Goal: Find specific page/section: Find specific page/section

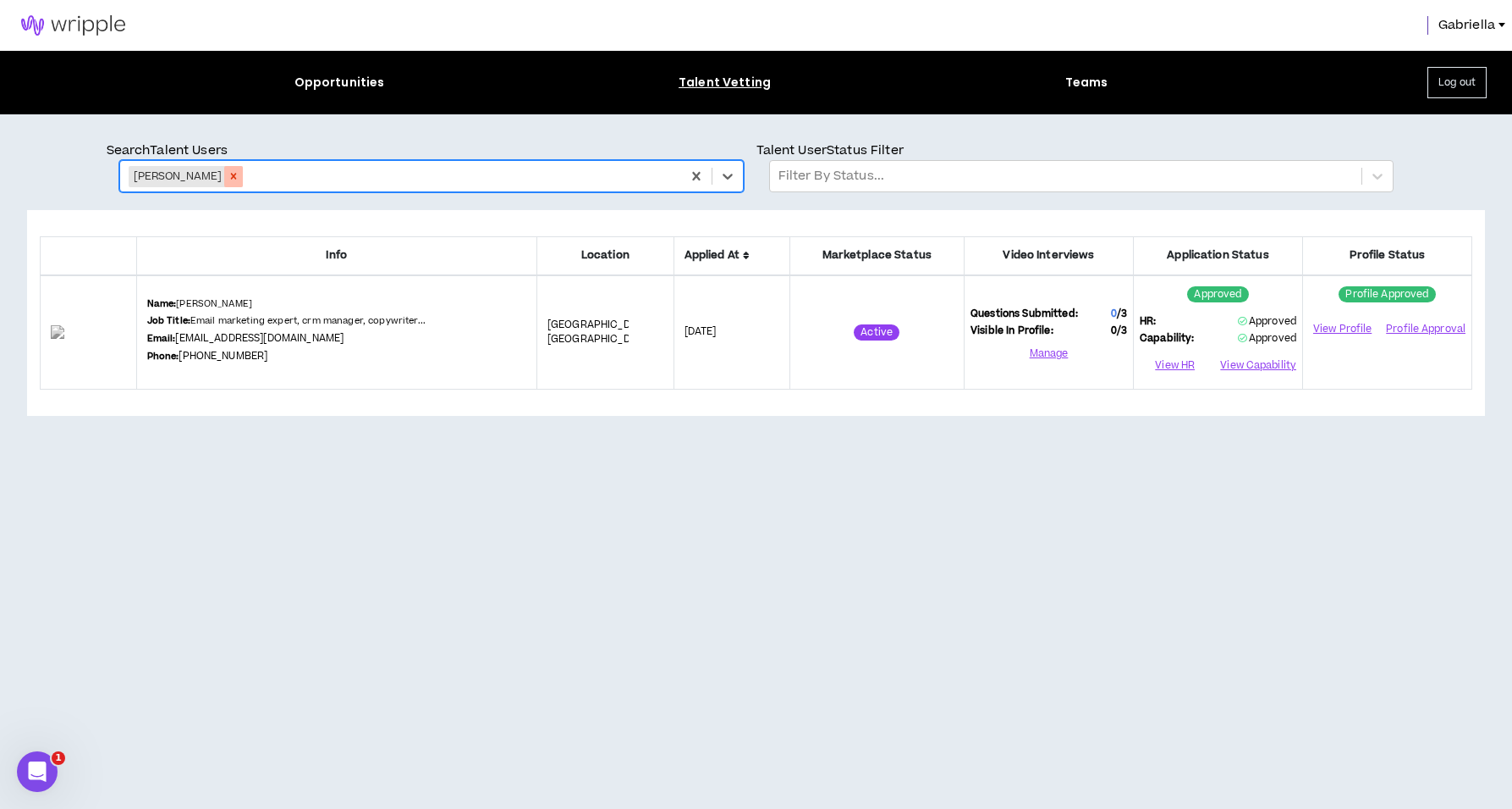
click at [232, 179] on icon "Remove Vanessa Patrick" at bounding box center [233, 176] width 12 height 12
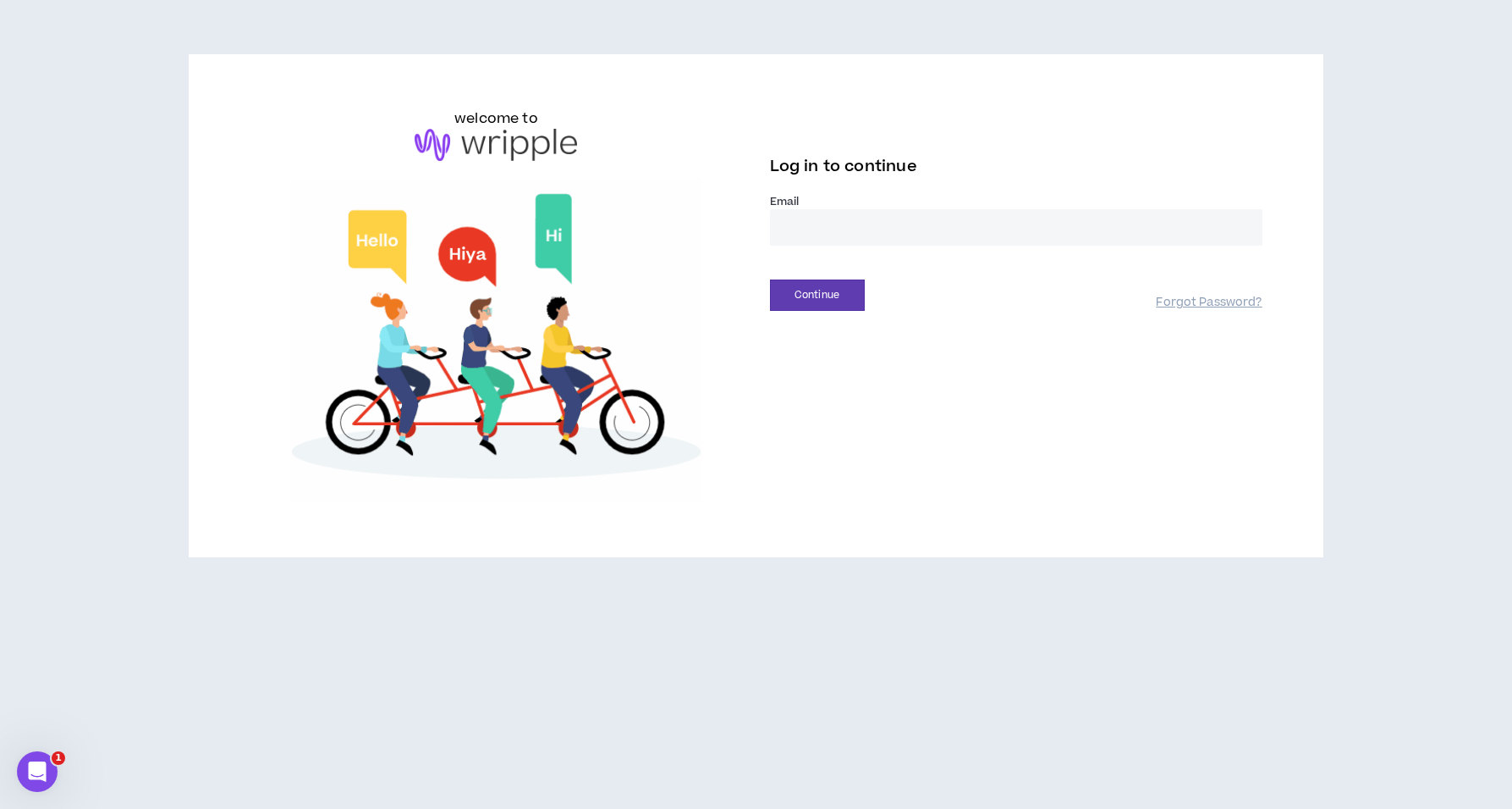
type input "**********"
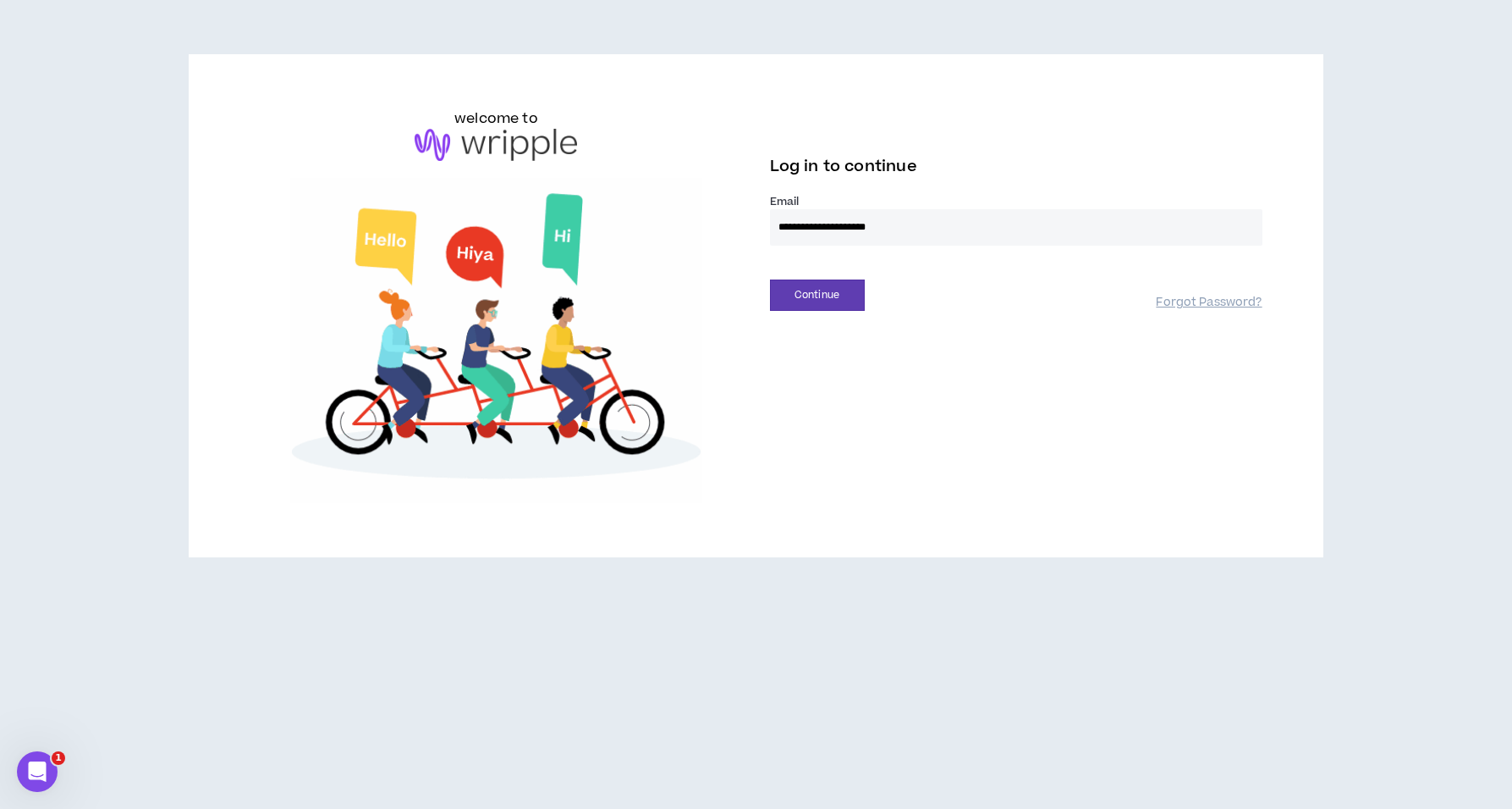
click at [817, 295] on button "Continue" at bounding box center [817, 295] width 94 height 31
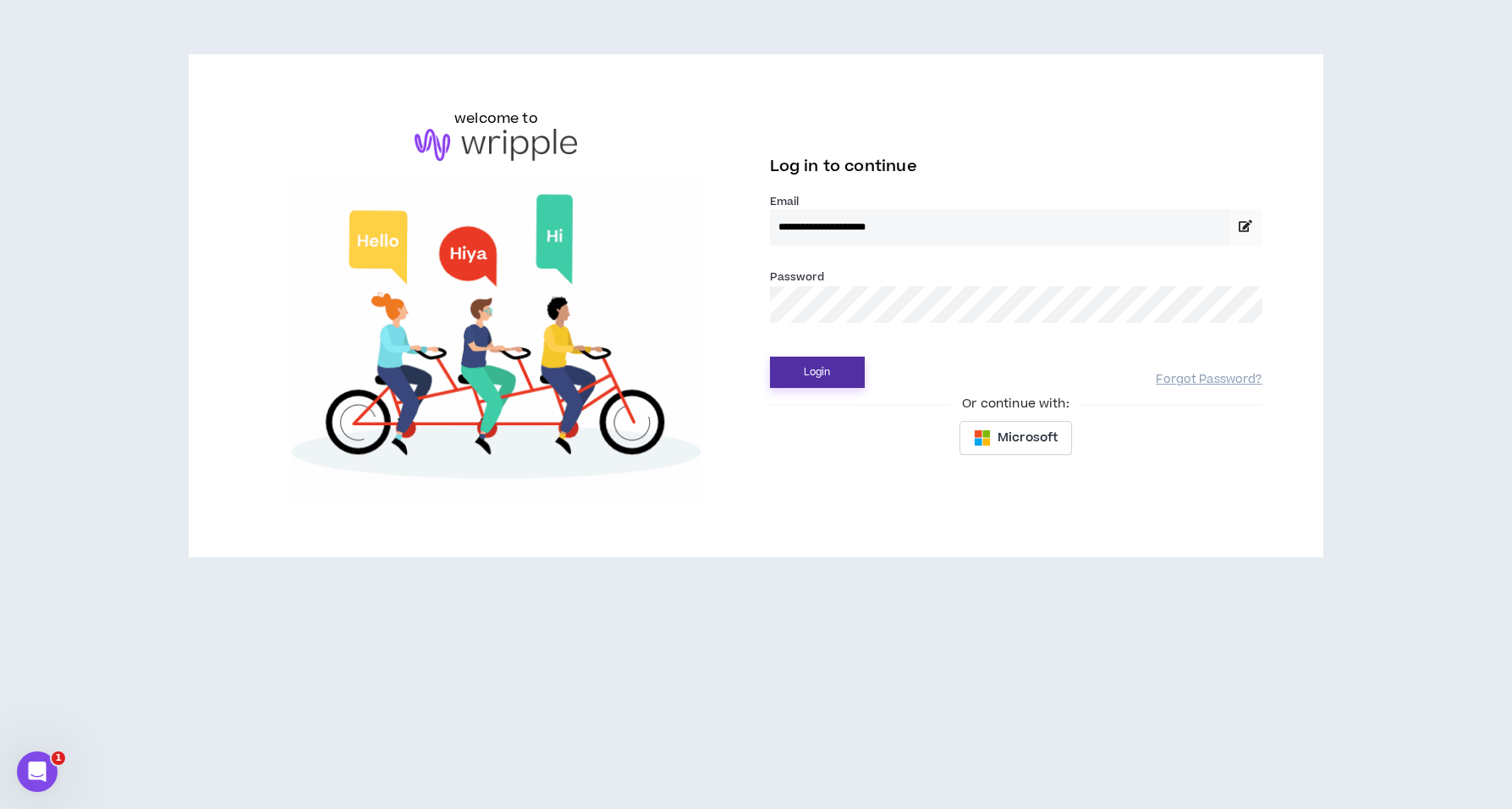
click at [814, 386] on button "Login" at bounding box center [817, 372] width 94 height 31
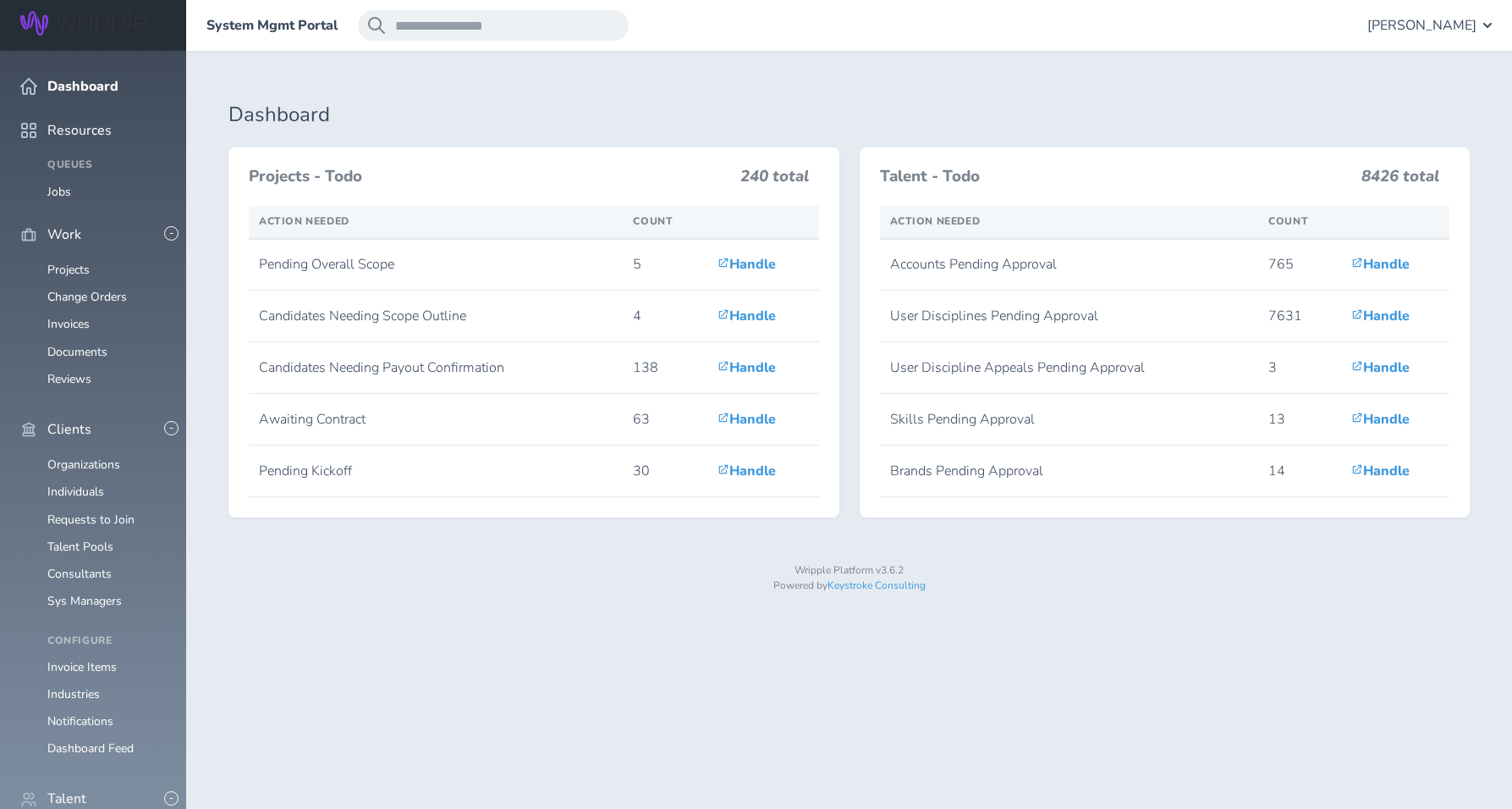
click at [1454, 25] on span "[PERSON_NAME]" at bounding box center [1422, 25] width 110 height 15
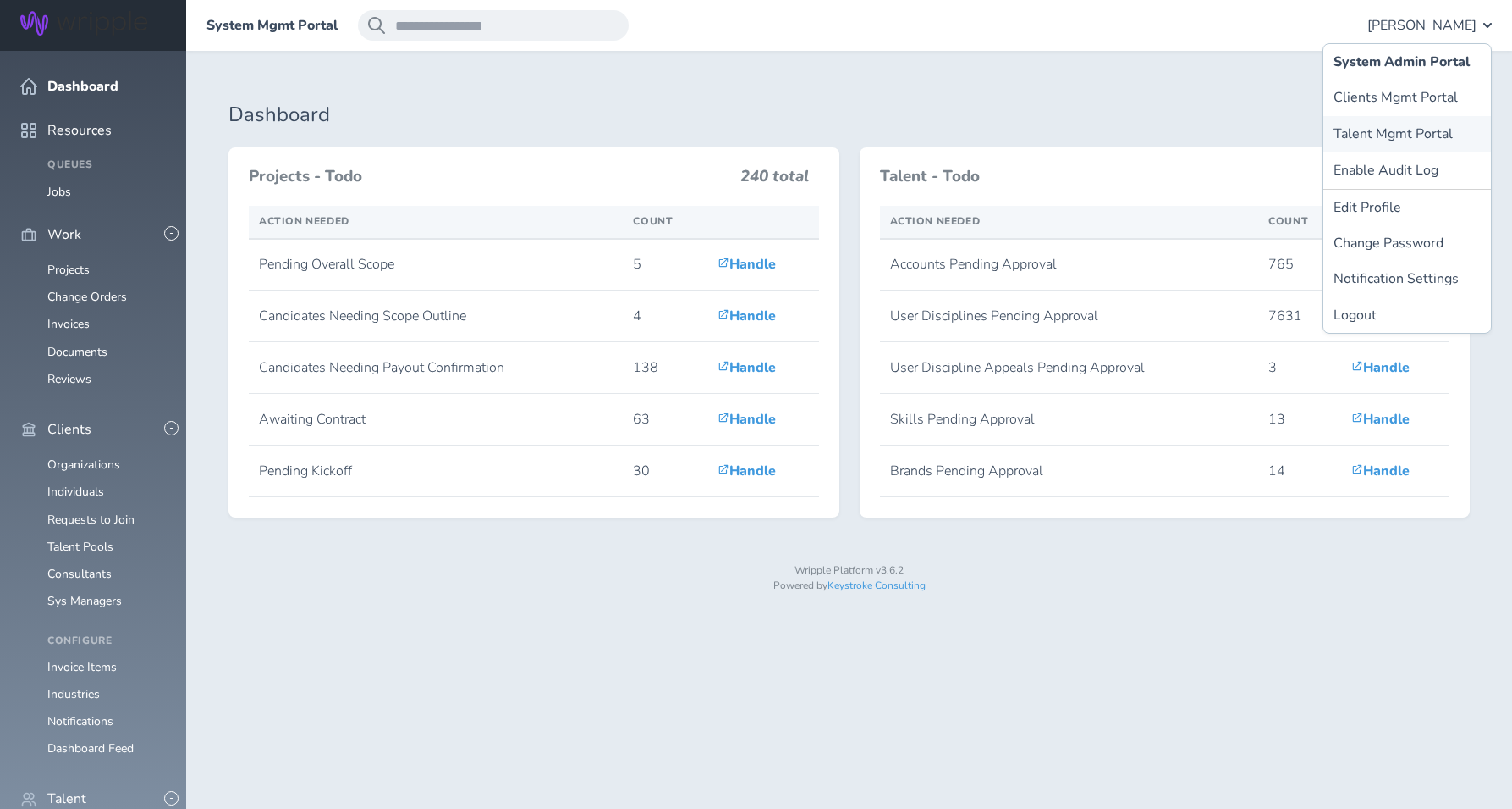
click at [1419, 137] on link "Talent Mgmt Portal" at bounding box center [1407, 134] width 167 height 36
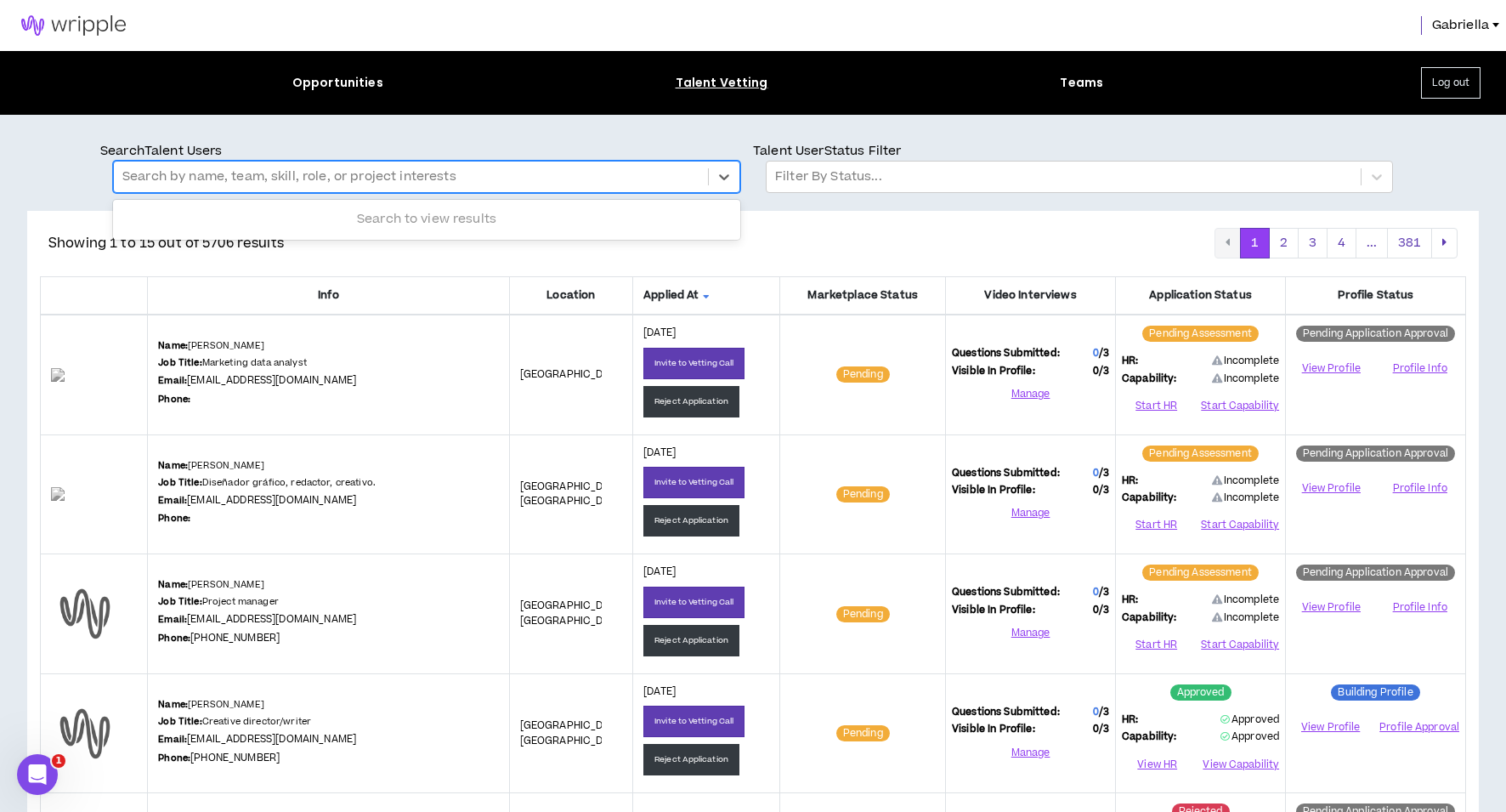
click at [430, 178] on div at bounding box center [410, 176] width 577 height 22
type input "*******"
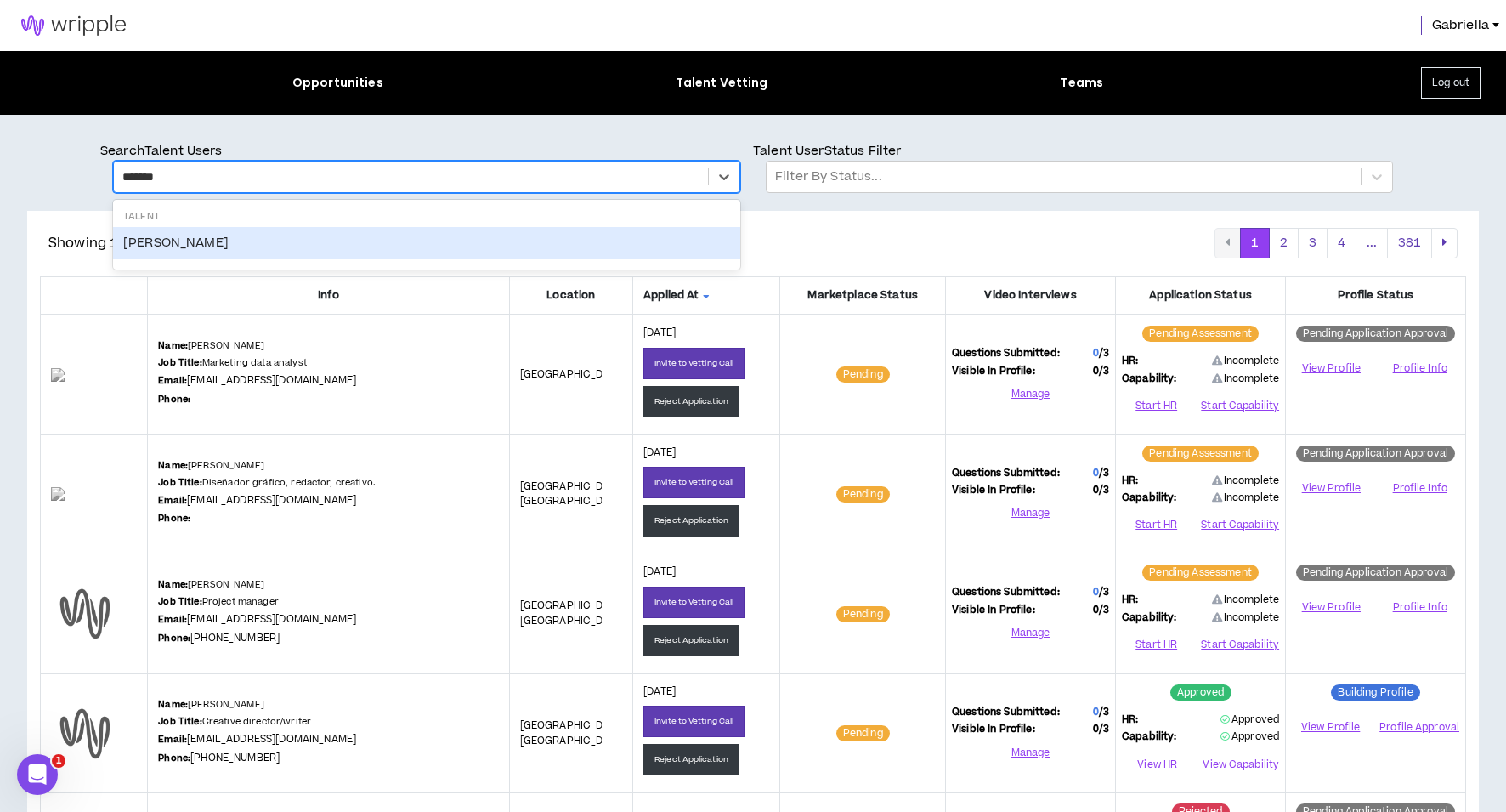
click at [163, 247] on div "Delvini Mason" at bounding box center [426, 243] width 627 height 32
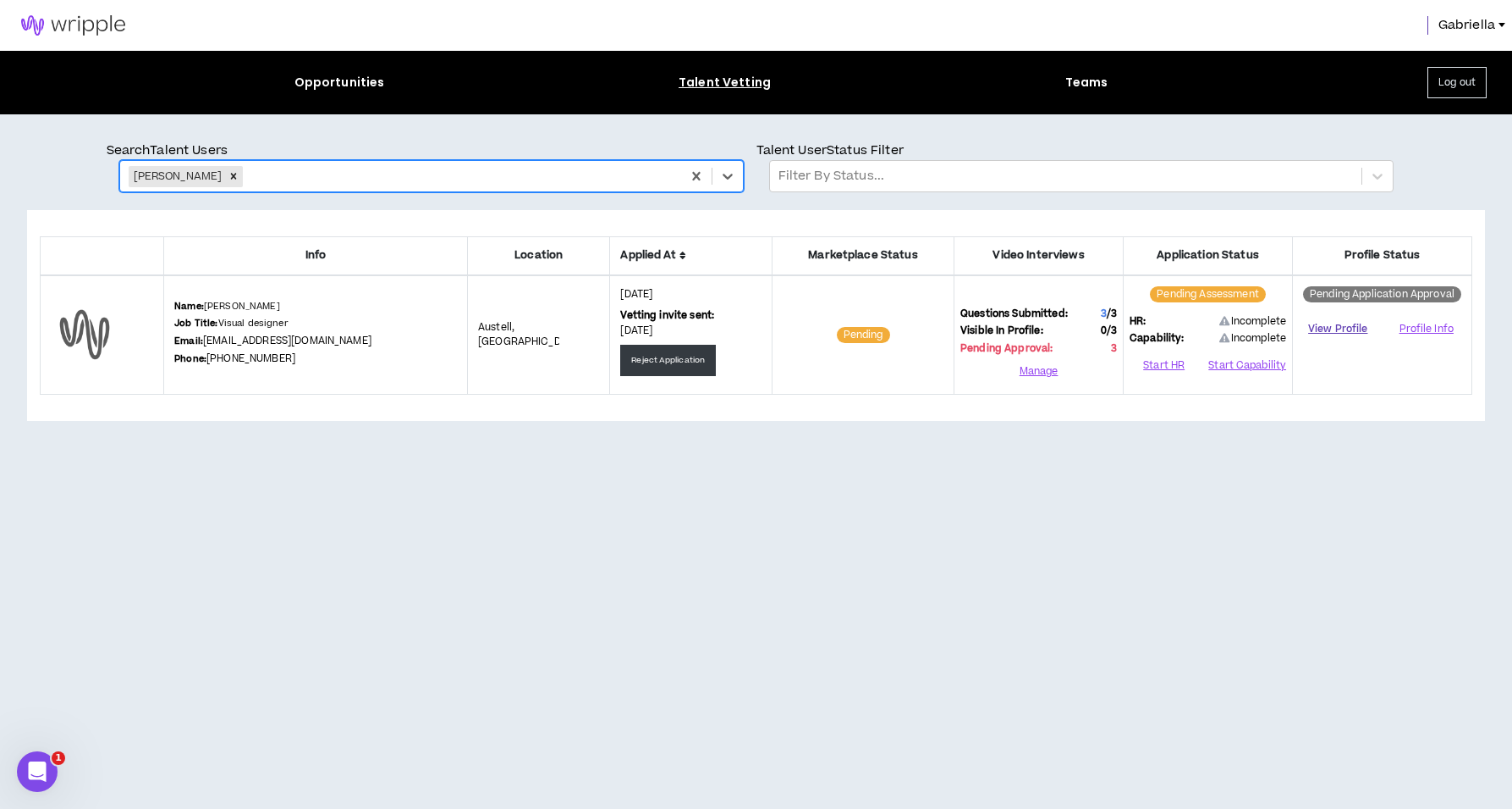
click at [1342, 326] on link "View Profile" at bounding box center [1337, 329] width 77 height 29
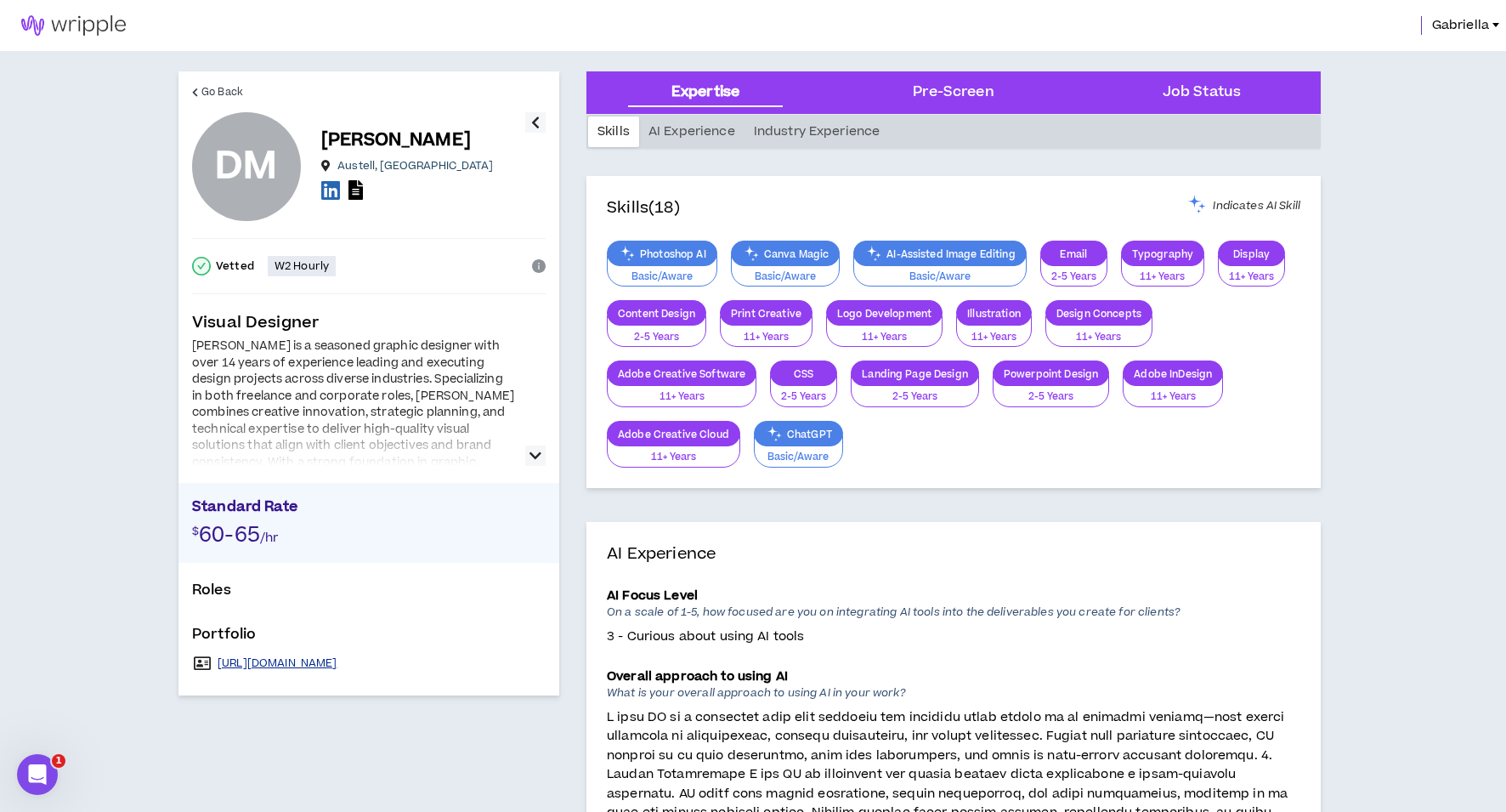
click at [273, 663] on link "https://dmasongraphics.com" at bounding box center [277, 663] width 120 height 13
click at [353, 197] on icon at bounding box center [356, 190] width 14 height 20
